Goal: Navigation & Orientation: Find specific page/section

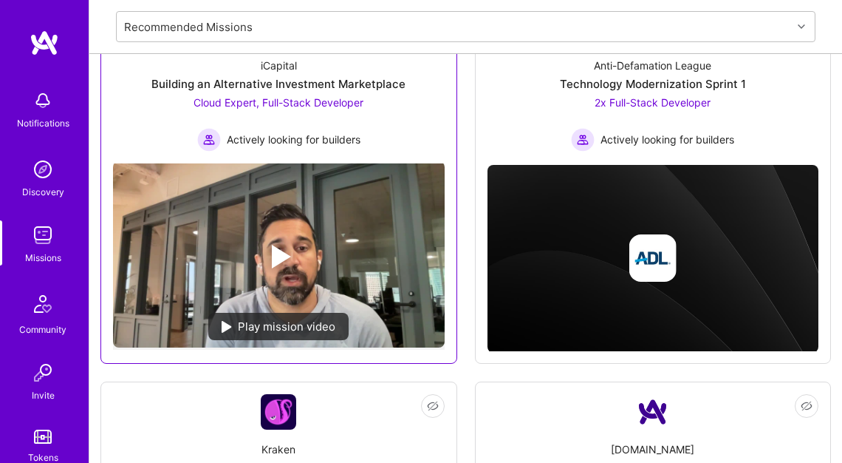
scroll to position [315, 0]
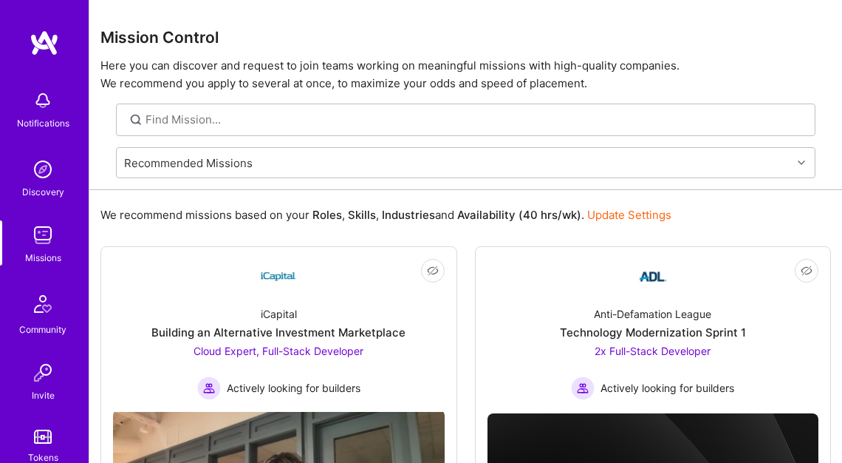
click at [28, 170] on img at bounding box center [43, 169] width 30 height 30
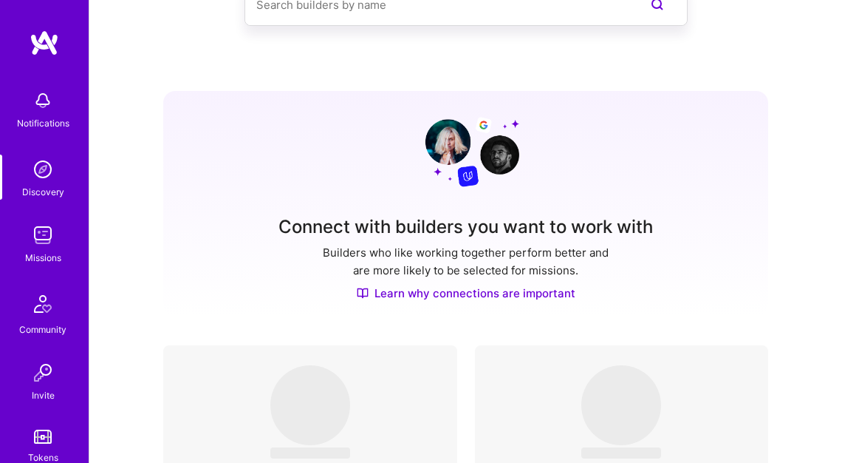
scroll to position [118, 0]
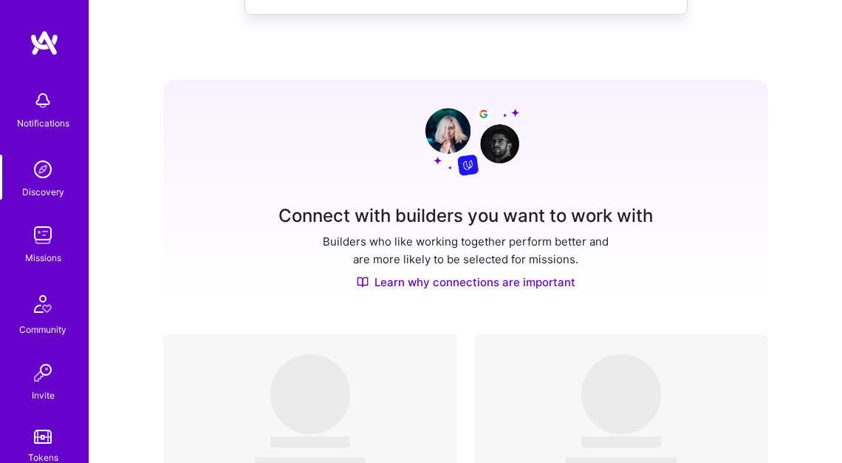
click at [44, 233] on img at bounding box center [43, 235] width 30 height 30
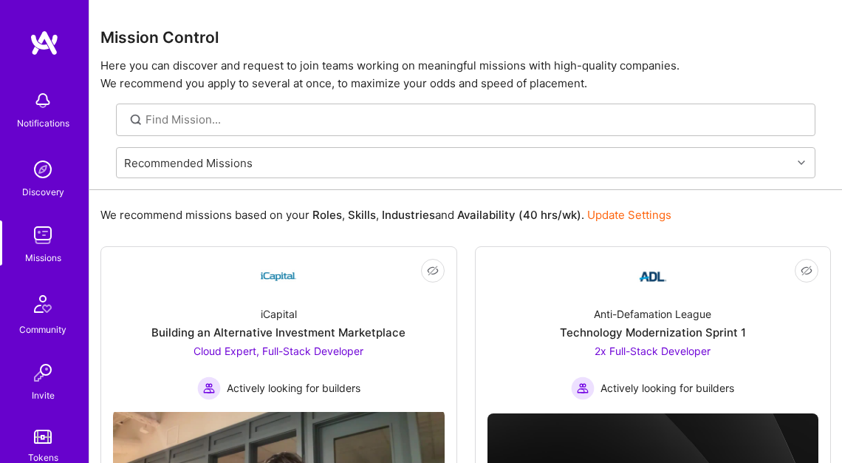
click at [30, 171] on img at bounding box center [43, 169] width 30 height 30
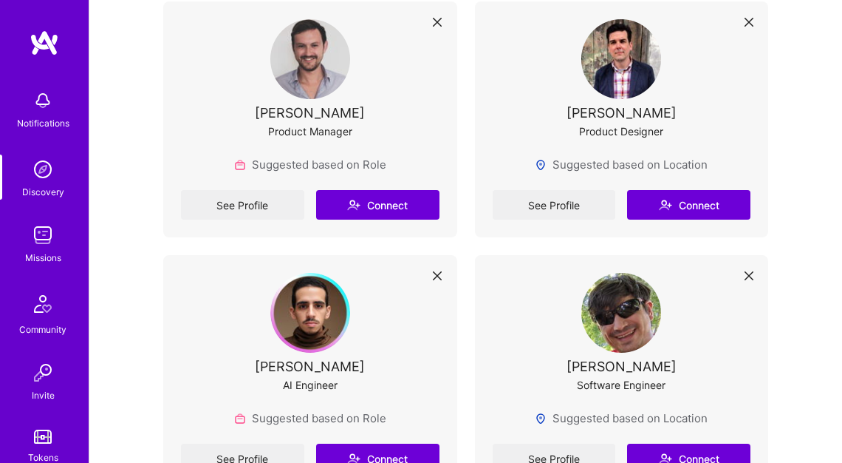
scroll to position [551, 0]
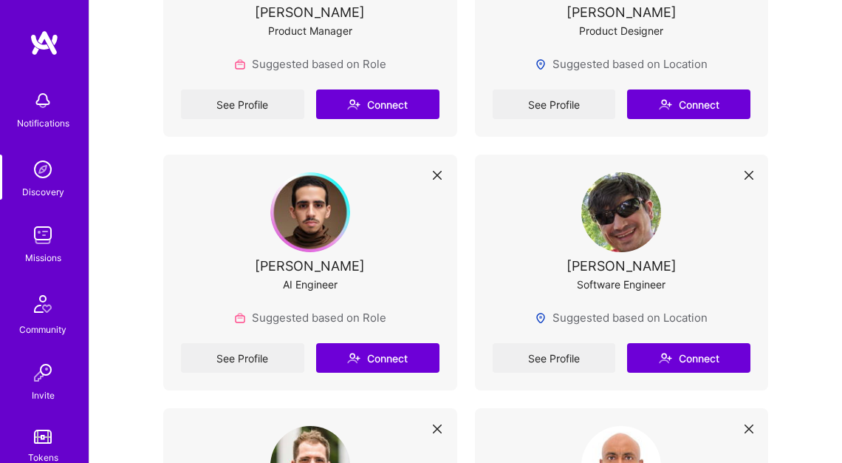
click at [27, 250] on div "Missions" at bounding box center [43, 258] width 36 height 16
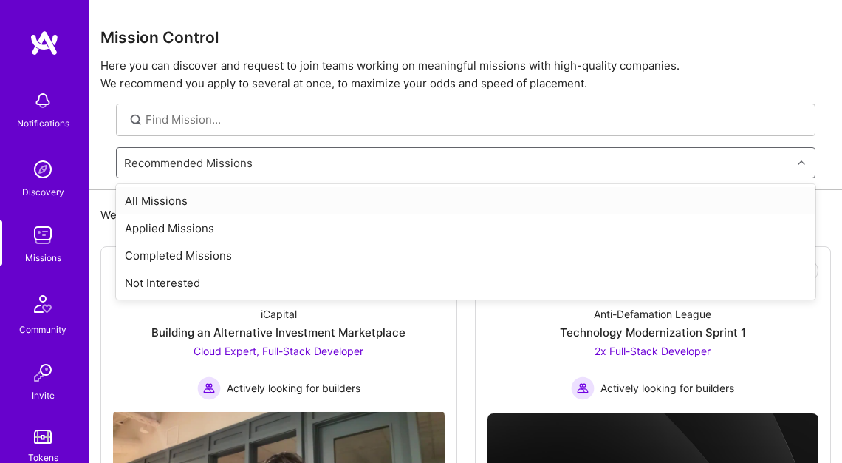
click at [228, 169] on div "Recommended Missions" at bounding box center [188, 162] width 129 height 16
click at [186, 226] on div "Applied Missions" at bounding box center [466, 227] width 700 height 27
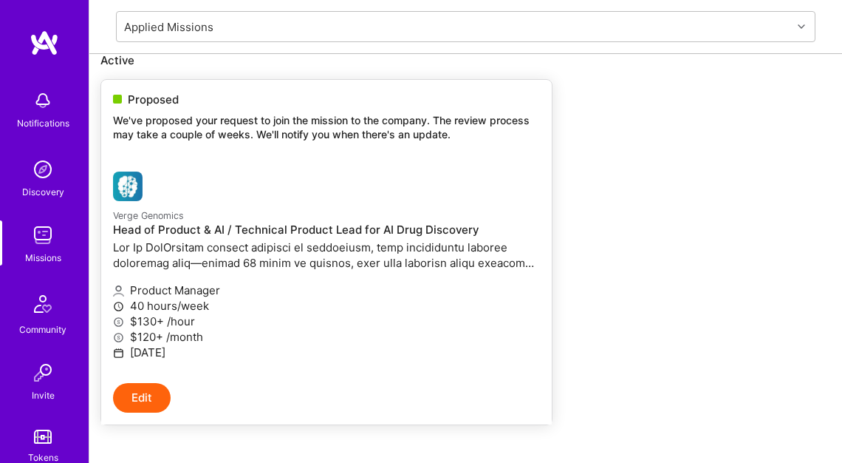
scroll to position [157, 0]
